Goal: Task Accomplishment & Management: Manage account settings

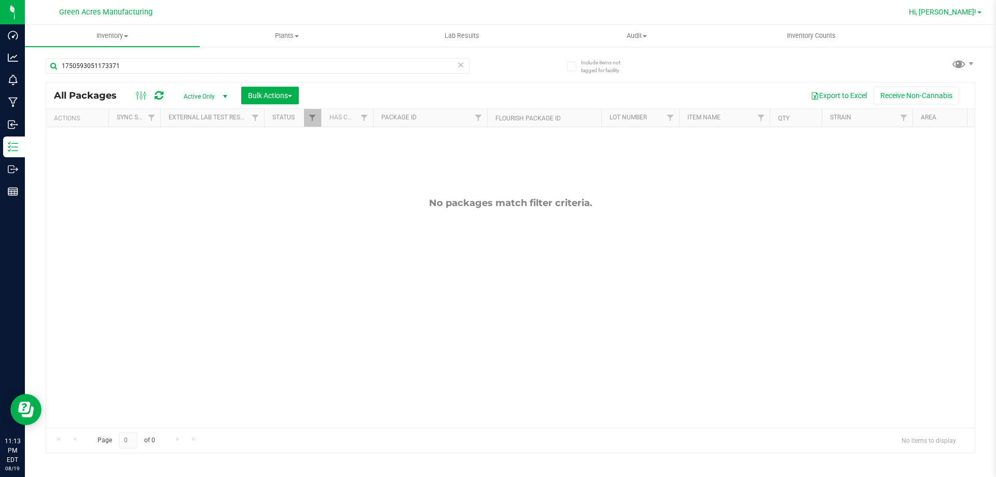
click at [980, 10] on link "Hi, [PERSON_NAME]!" at bounding box center [945, 12] width 81 height 11
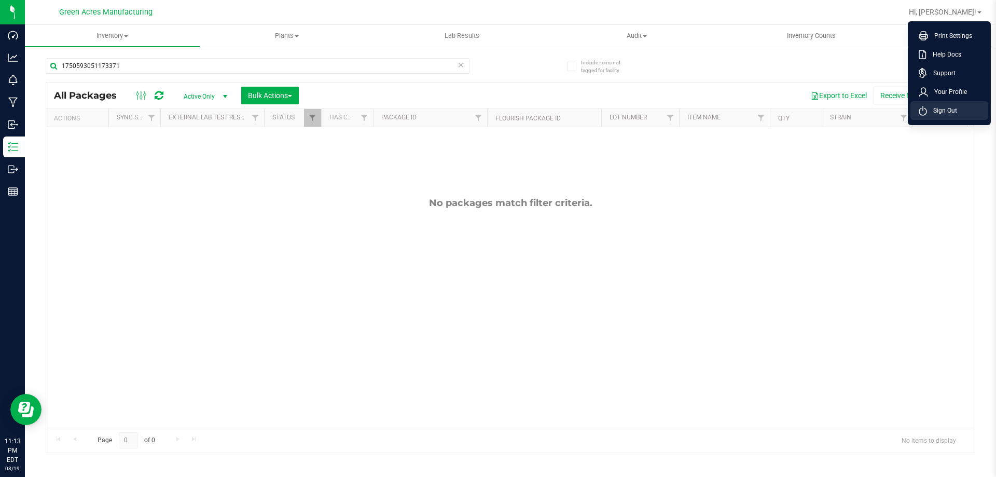
click at [973, 106] on li "Sign Out" at bounding box center [949, 110] width 78 height 19
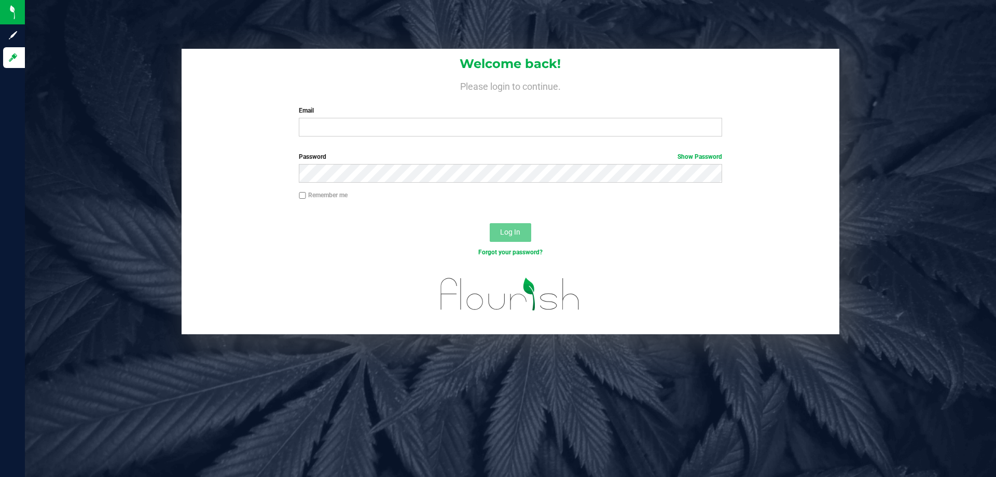
click at [442, 114] on label "Email" at bounding box center [510, 110] width 423 height 9
click at [442, 118] on input "Email" at bounding box center [510, 127] width 423 height 19
click at [439, 126] on input "Email" at bounding box center [510, 127] width 423 height 19
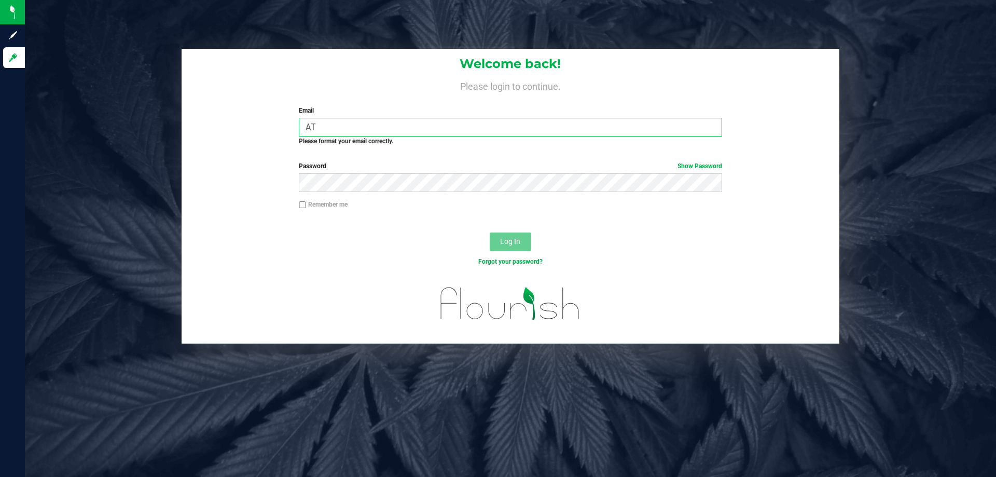
type input "A"
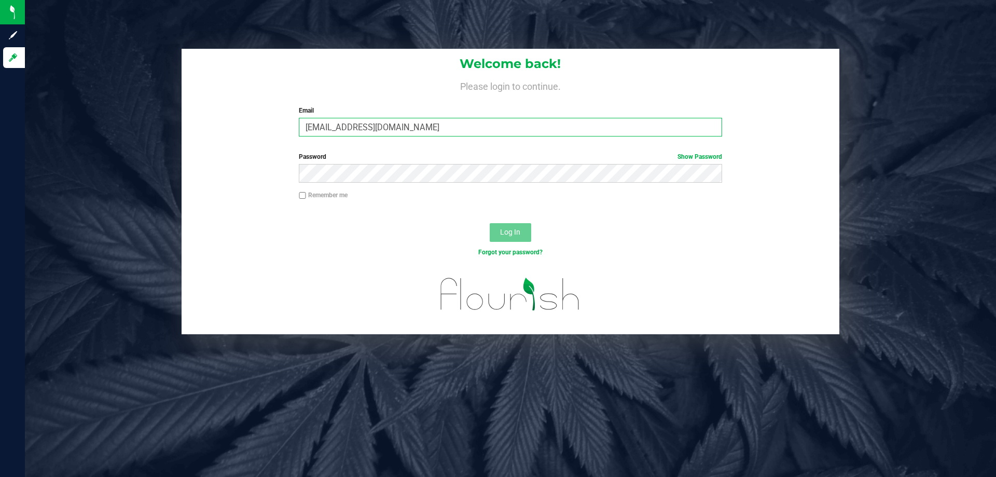
type input "[EMAIL_ADDRESS][DOMAIN_NAME]"
click at [490, 223] on button "Log In" at bounding box center [511, 232] width 42 height 19
